Goal: Transaction & Acquisition: Purchase product/service

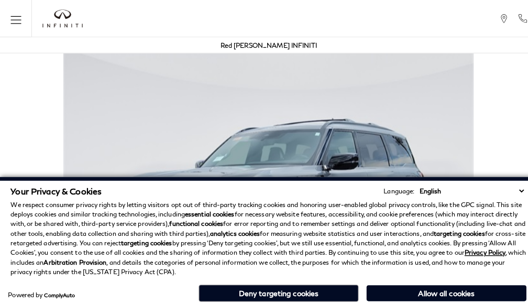
click at [309, 51] on div "Red [PERSON_NAME] INFINITI" at bounding box center [263, 45] width 517 height 16
click at [419, 282] on button "Allow all cookies" at bounding box center [438, 288] width 157 height 16
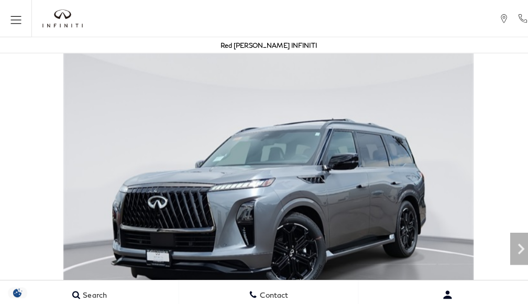
click at [393, 172] on img at bounding box center [264, 193] width 528 height 303
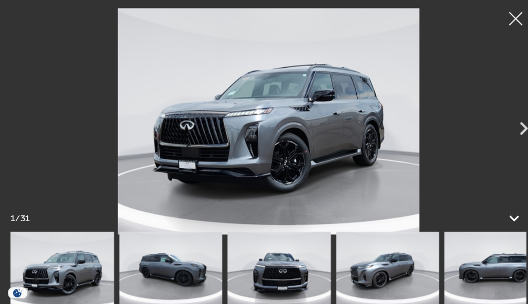
click at [393, 198] on img at bounding box center [263, 119] width 475 height 223
click at [393, 282] on img at bounding box center [381, 266] width 102 height 76
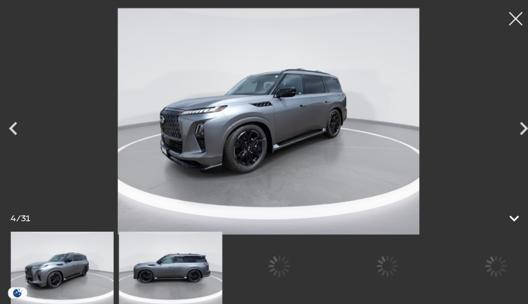
click at [471, 172] on img at bounding box center [263, 119] width 475 height 223
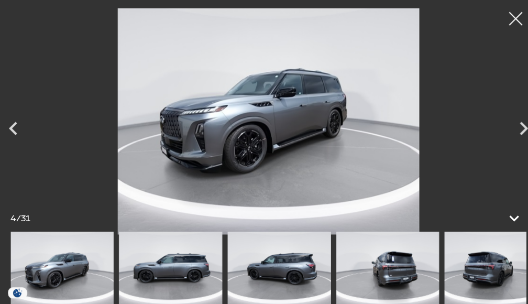
click at [471, 198] on img at bounding box center [263, 119] width 475 height 223
click at [471, 282] on img at bounding box center [488, 266] width 102 height 76
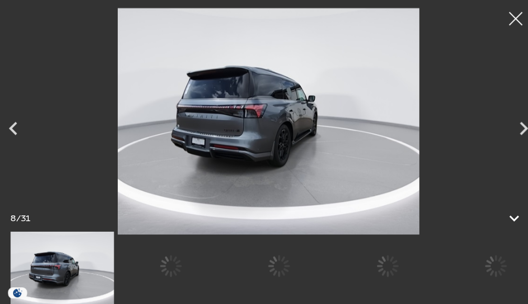
click at [445, 172] on img at bounding box center [263, 119] width 475 height 223
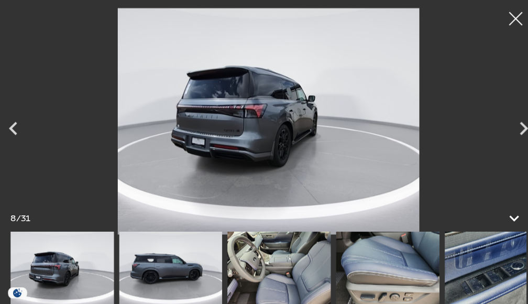
click at [445, 198] on img at bounding box center [263, 119] width 475 height 223
click at [340, 172] on img at bounding box center [263, 119] width 475 height 223
click at [340, 198] on img at bounding box center [263, 119] width 475 height 223
click at [340, 282] on img at bounding box center [381, 266] width 102 height 76
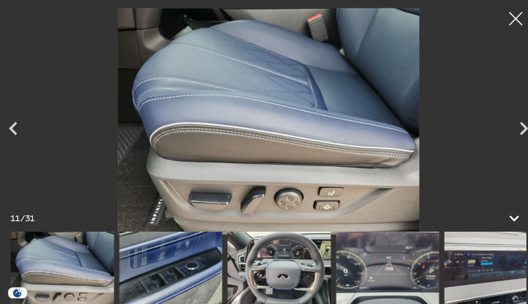
click at [236, 172] on img at bounding box center [263, 119] width 475 height 223
click at [236, 198] on img at bounding box center [263, 119] width 475 height 223
click at [236, 282] on img at bounding box center [275, 266] width 102 height 76
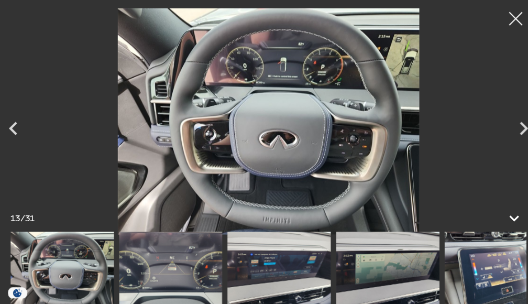
scroll to position [2148, 0]
click at [24, 159] on h3 "Exterior" at bounding box center [259, 164] width 471 height 10
click at [183, 156] on img at bounding box center [263, 119] width 475 height 223
click at [24, 159] on h3 "Exterior" at bounding box center [259, 164] width 471 height 10
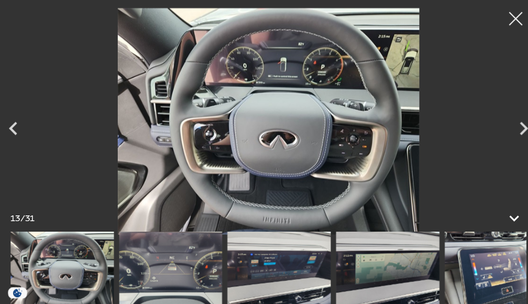
click at [262, 104] on img at bounding box center [263, 119] width 475 height 223
click link "Call sales Phone Number [PHONE_NUMBER]" at bounding box center [0, 0] width 0 height 0
